Goal: Task Accomplishment & Management: Use online tool/utility

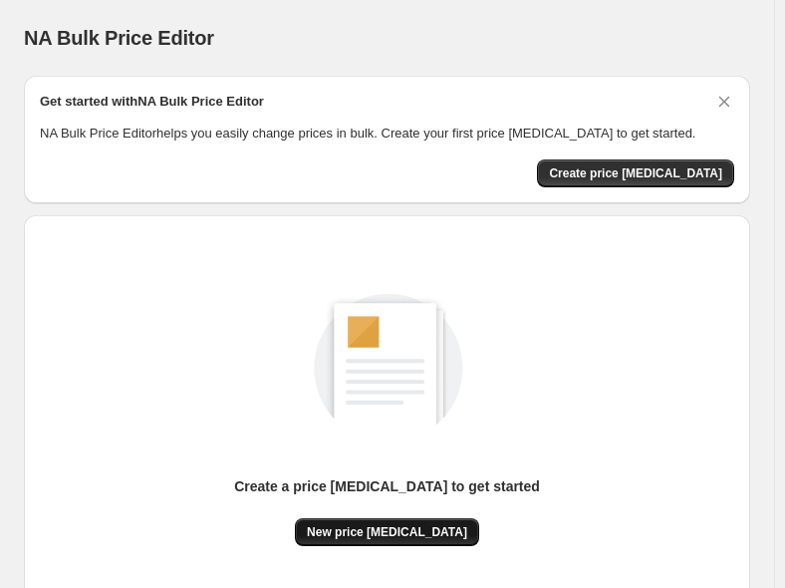
click at [370, 528] on span "New price [MEDICAL_DATA]" at bounding box center [387, 532] width 160 height 16
click at [405, 523] on button "New price [MEDICAL_DATA]" at bounding box center [387, 532] width 184 height 28
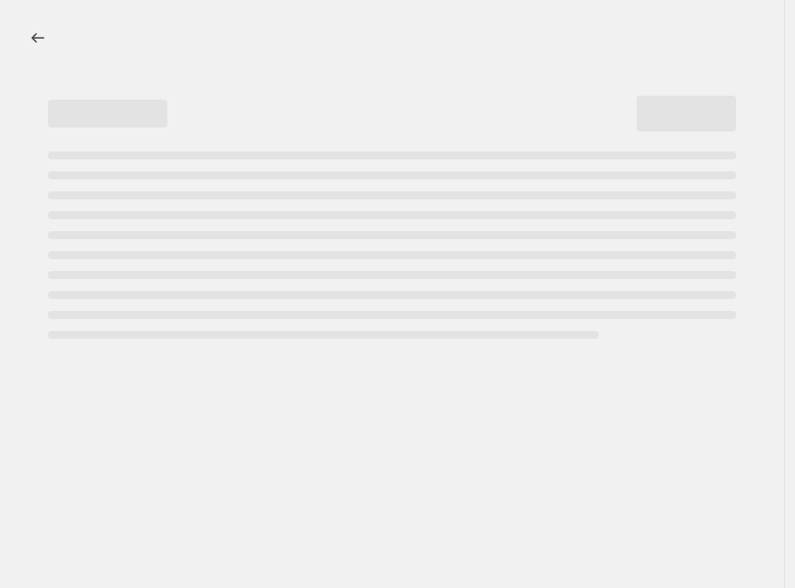
select select "percentage"
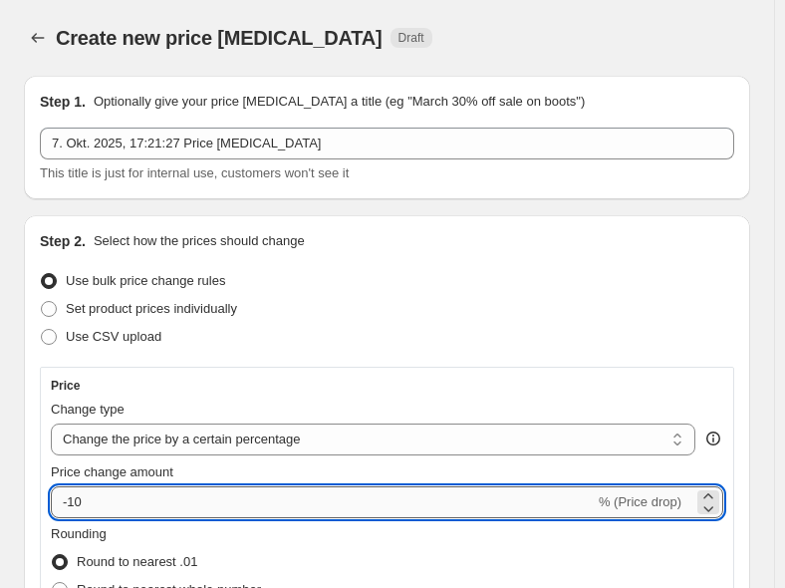
click at [158, 501] on input "-10" at bounding box center [323, 502] width 544 height 32
type input "-1"
type input "-30"
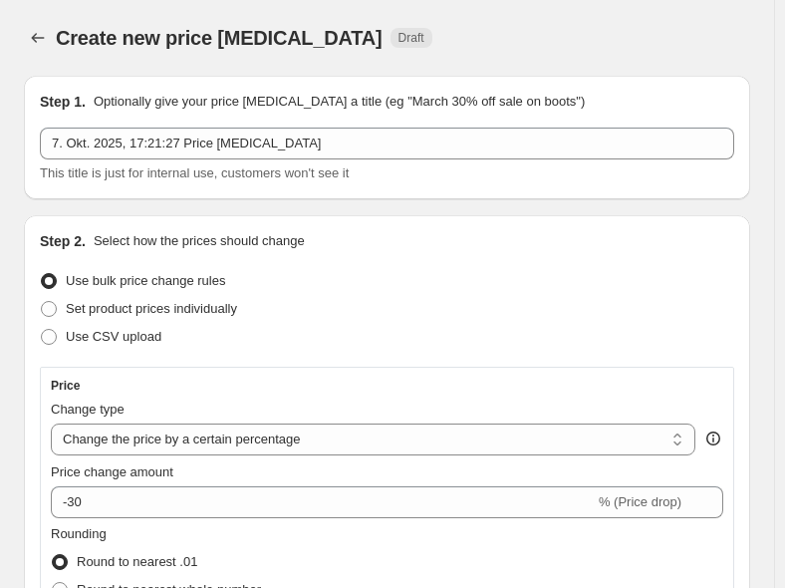
click at [682, 160] on div "7. Okt. 2025, 17:21:27 Price [MEDICAL_DATA] This title is just for internal use…" at bounding box center [387, 156] width 694 height 56
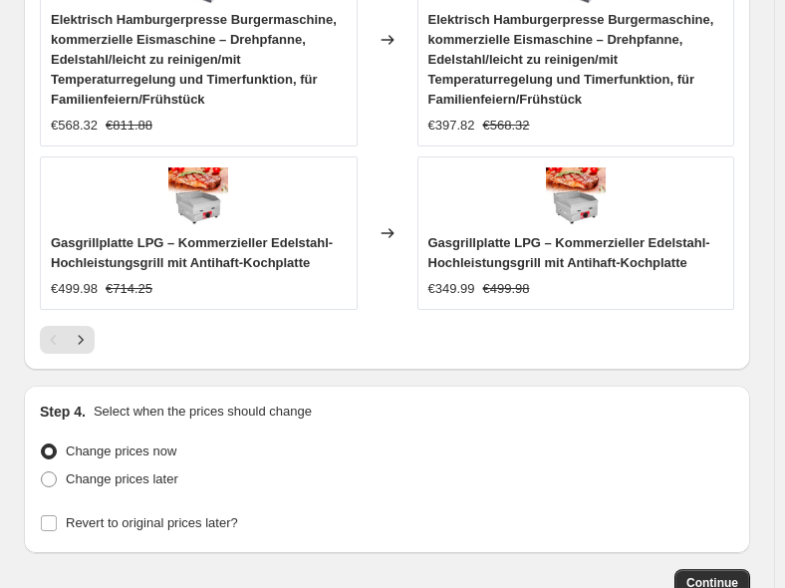
scroll to position [2244, 0]
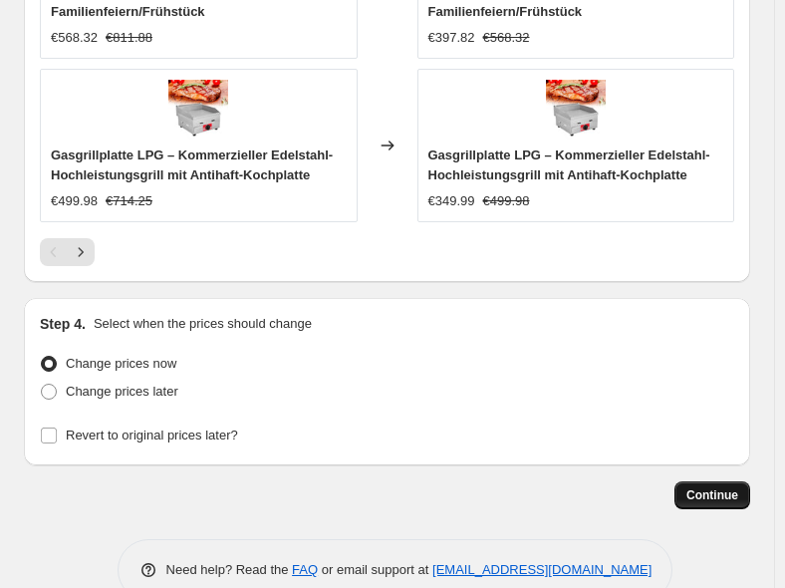
click at [724, 487] on span "Continue" at bounding box center [712, 495] width 52 height 16
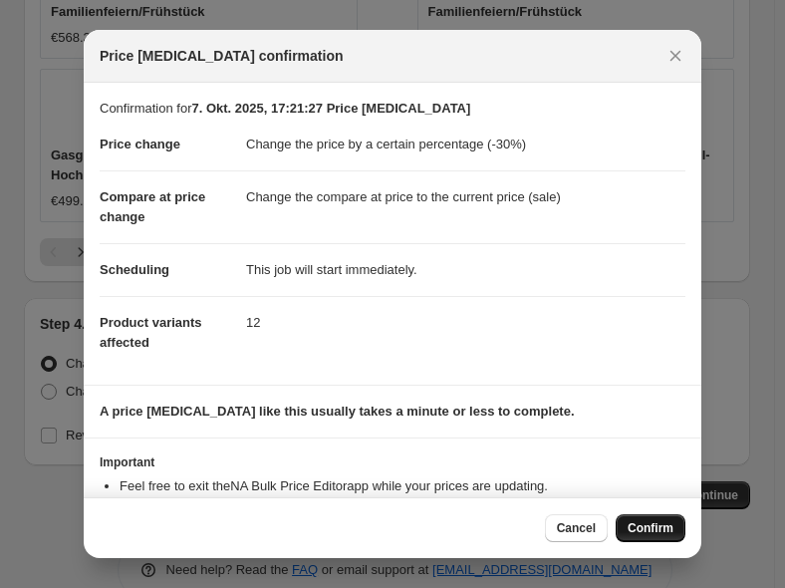
click at [654, 519] on button "Confirm" at bounding box center [651, 528] width 70 height 28
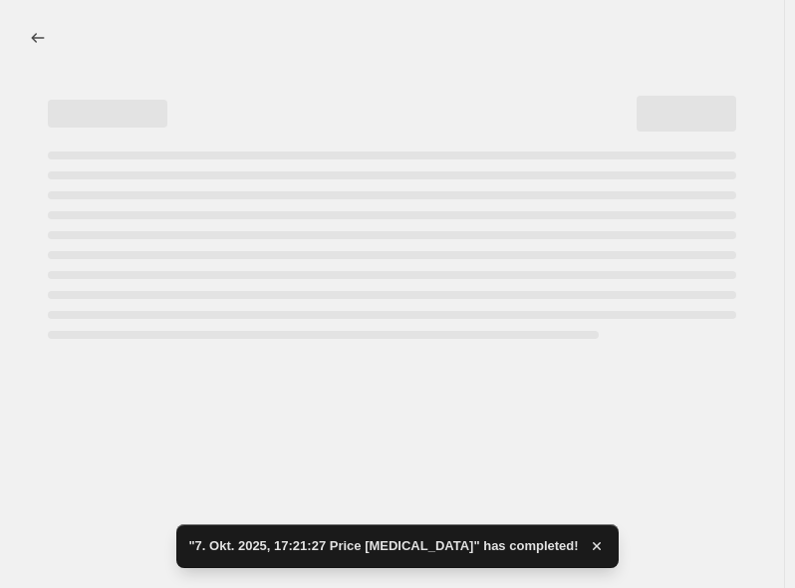
select select "percentage"
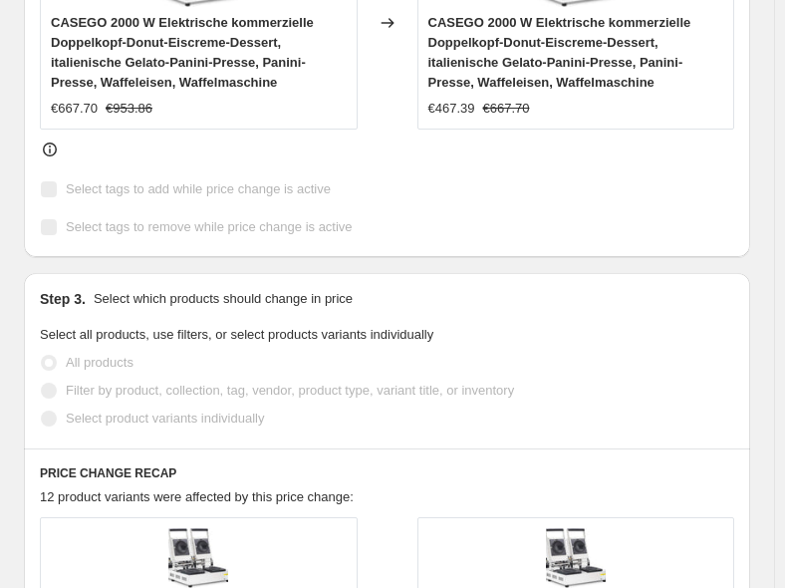
scroll to position [1096, 0]
